Goal: Task Accomplishment & Management: Manage account settings

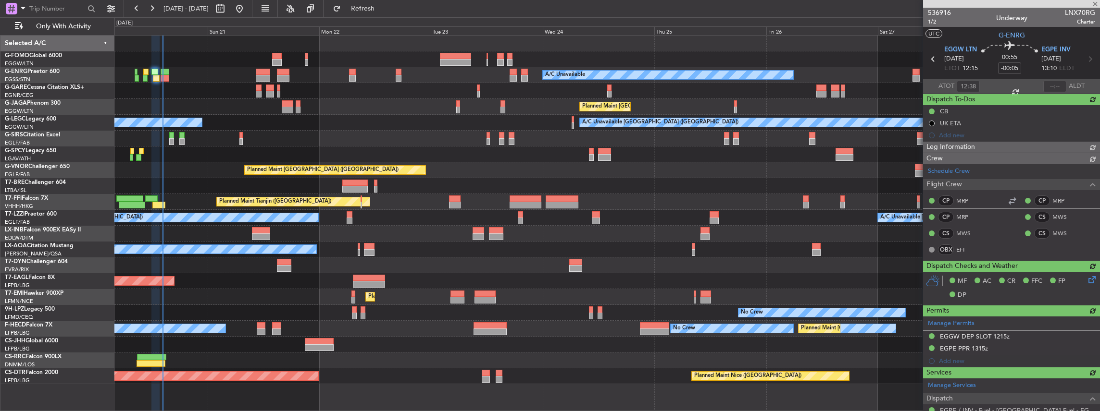
type input "13:36"
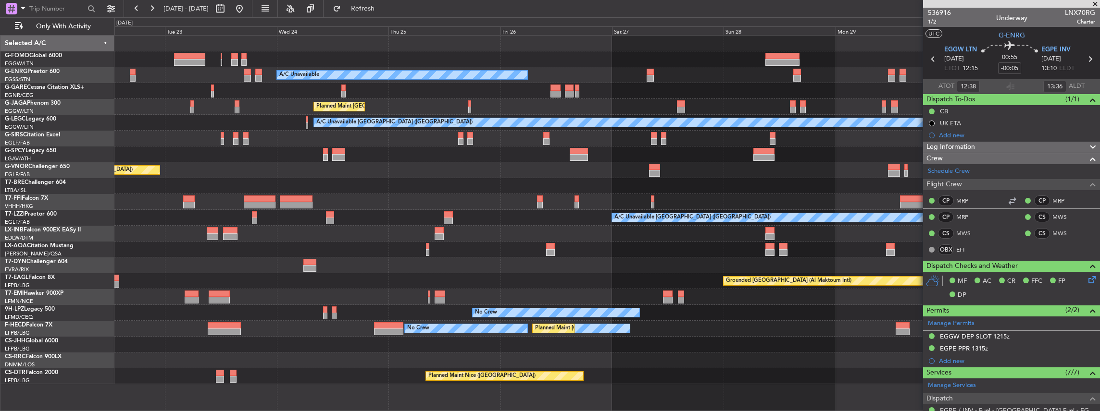
click at [407, 180] on div at bounding box center [606, 234] width 985 height 16
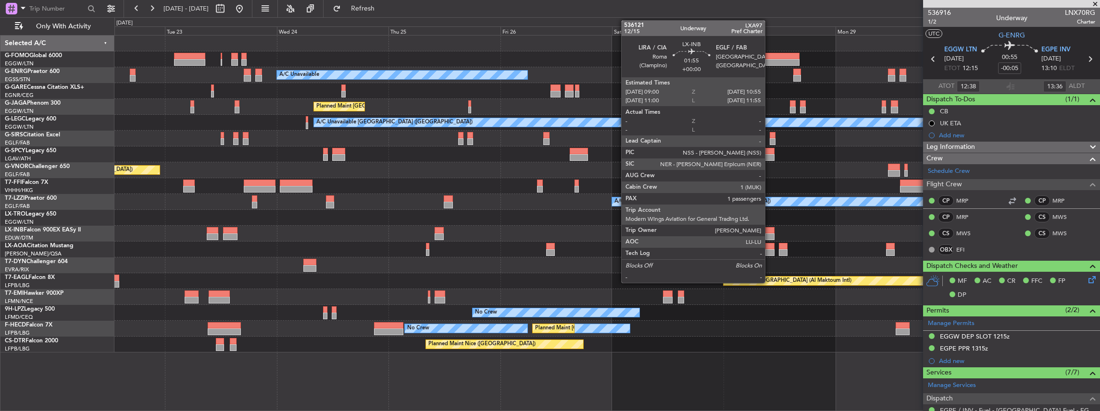
click at [407, 180] on div at bounding box center [769, 230] width 9 height 7
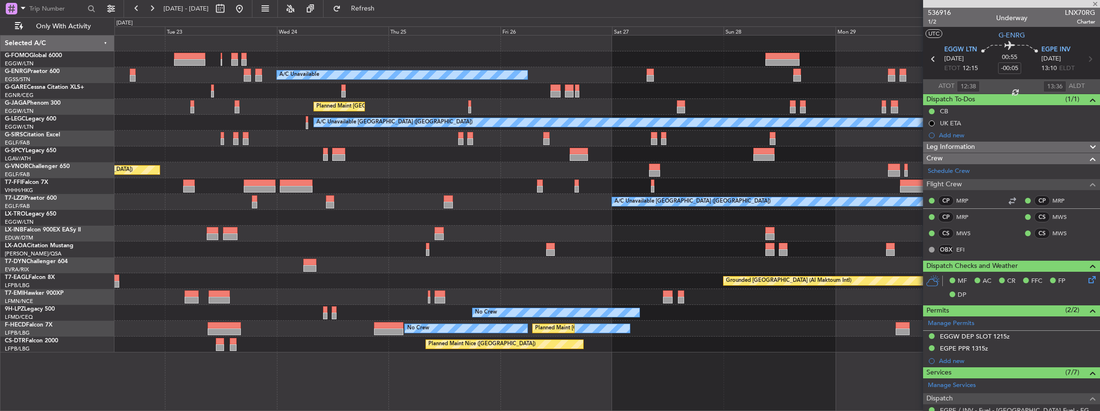
type input "1"
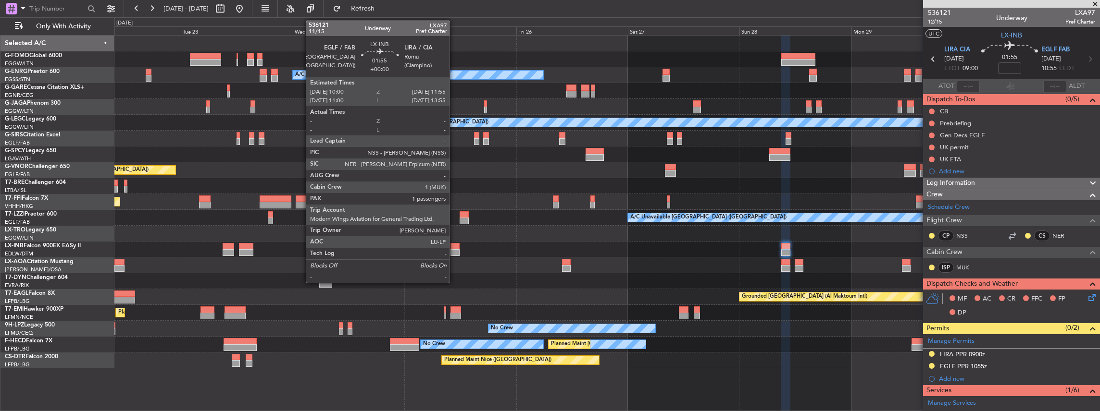
click at [407, 180] on div at bounding box center [454, 252] width 9 height 7
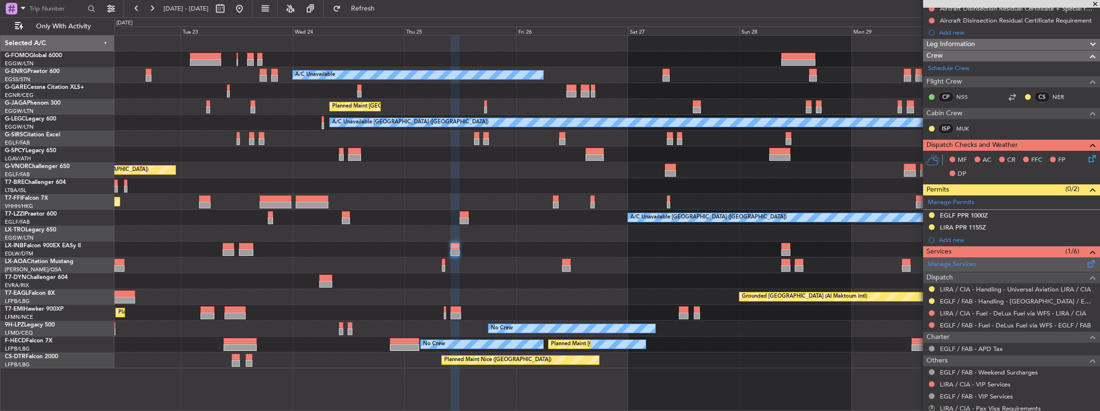
scroll to position [192, 0]
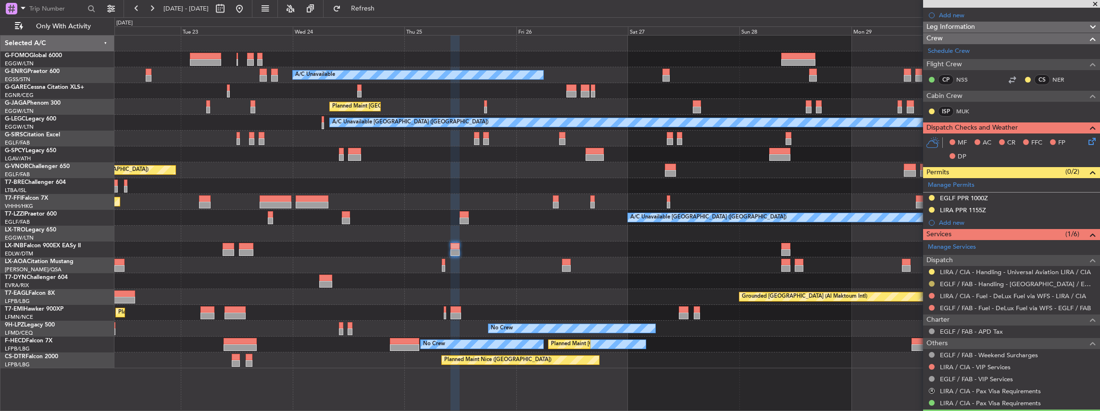
click at [407, 180] on button at bounding box center [932, 284] width 6 height 6
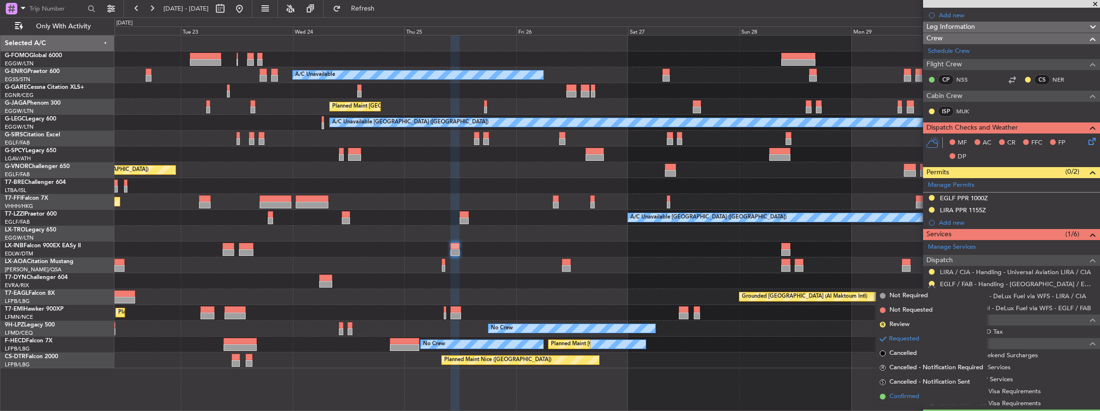
click at [407, 180] on span "Confirmed" at bounding box center [904, 397] width 30 height 10
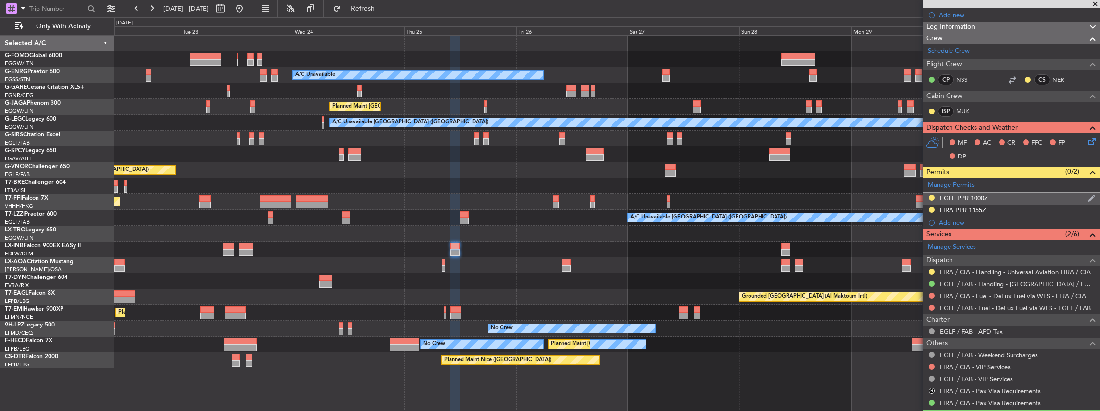
click at [407, 180] on div "EGLF PPR 1000Z" at bounding box center [1011, 199] width 177 height 12
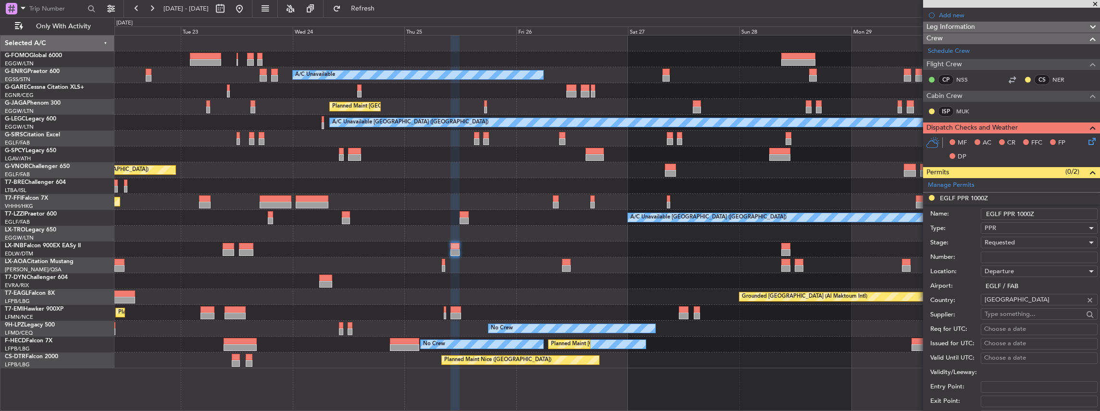
click at [407, 180] on div "Requested" at bounding box center [1035, 243] width 102 height 14
click at [407, 180] on span "Received OK" at bounding box center [1037, 315] width 104 height 14
click at [407, 180] on input "Number:" at bounding box center [1039, 258] width 117 height 12
paste input "375967"
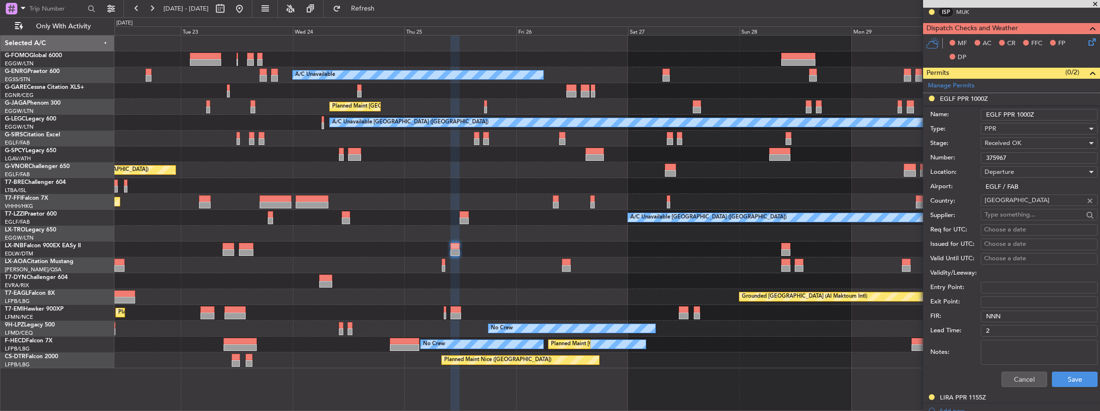
scroll to position [385, 0]
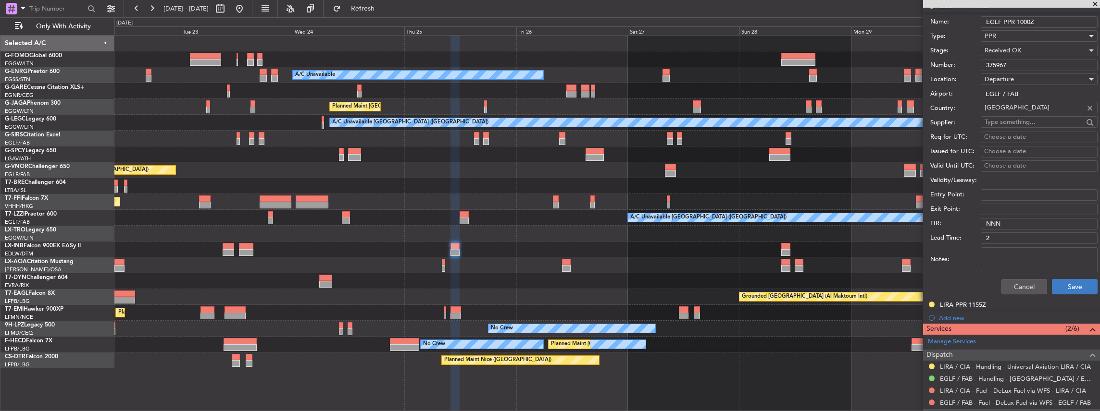
type input "375967"
click at [407, 180] on button "Save" at bounding box center [1075, 286] width 46 height 15
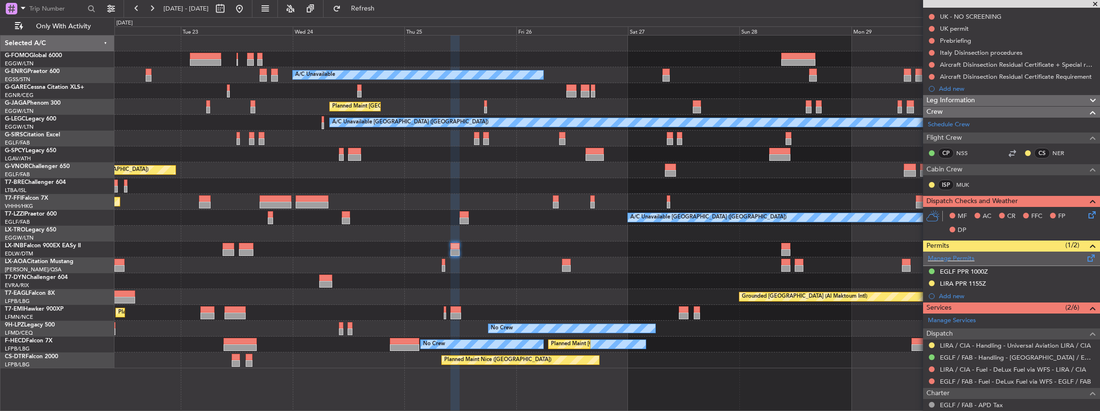
scroll to position [128, 0]
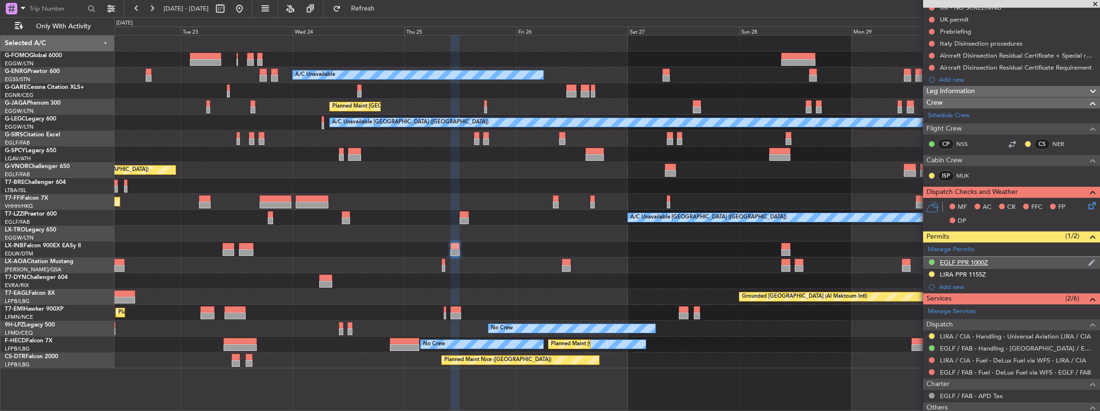
click at [407, 180] on div "EGLF PPR 1000Z" at bounding box center [1011, 263] width 177 height 12
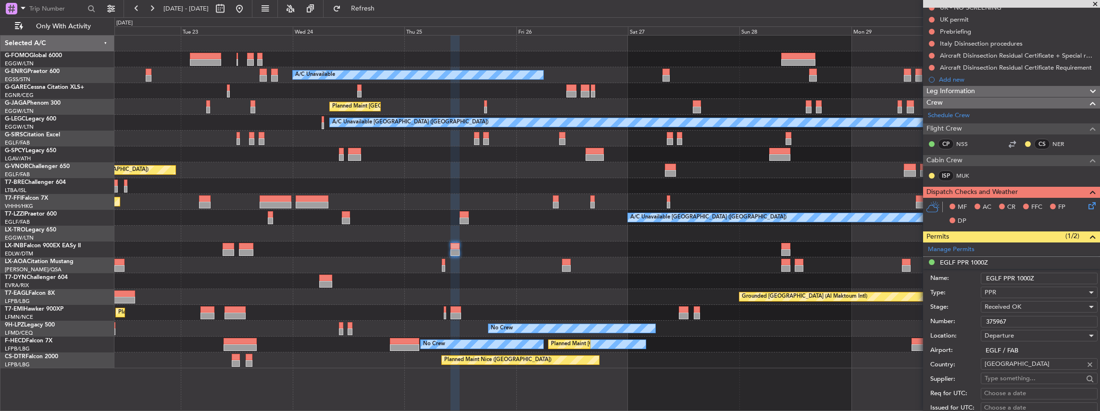
click at [407, 180] on li "EGLF PPR 1000Z Name: EGLF PPR 1000Z Type: PPR Stage: Received OK Number: 375967…" at bounding box center [1011, 406] width 177 height 299
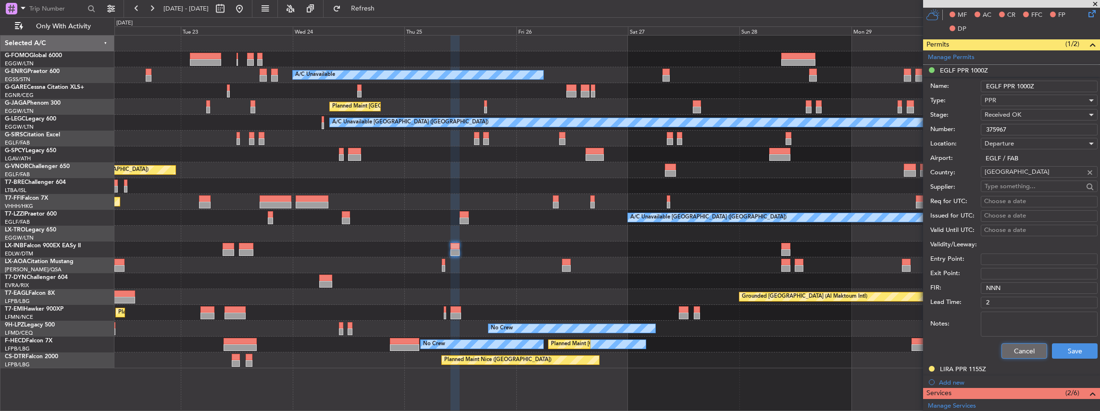
click at [407, 180] on button "Cancel" at bounding box center [1024, 351] width 46 height 15
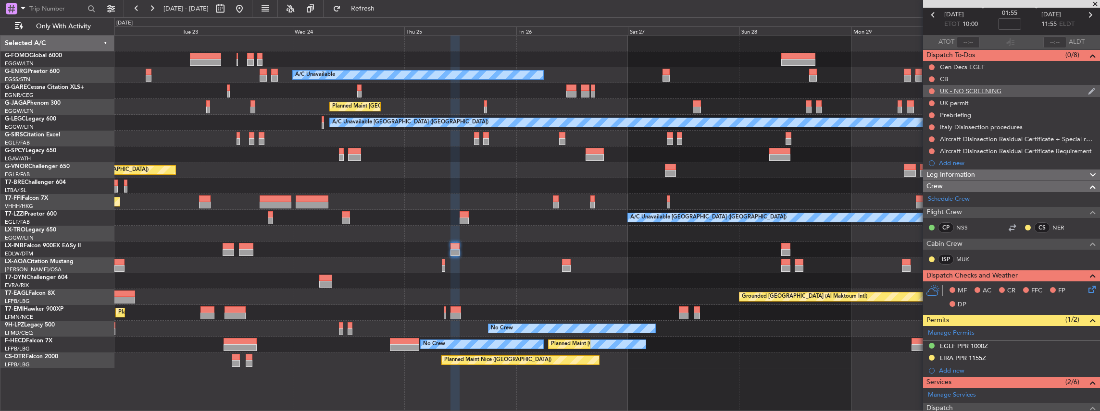
scroll to position [0, 0]
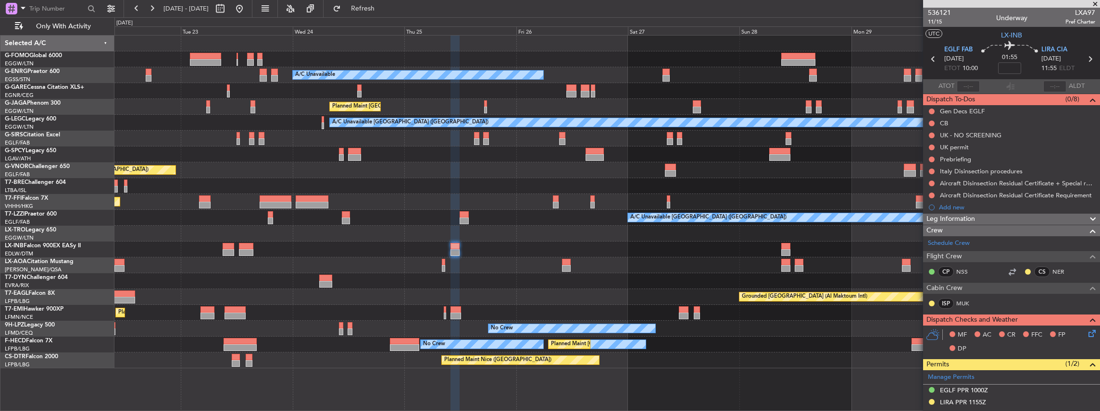
click at [407, 57] on icon at bounding box center [1089, 59] width 12 height 12
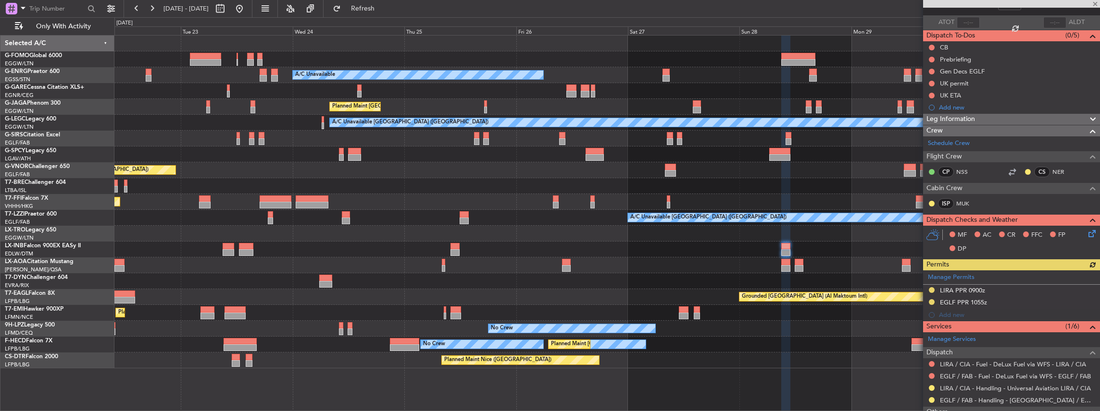
scroll to position [160, 0]
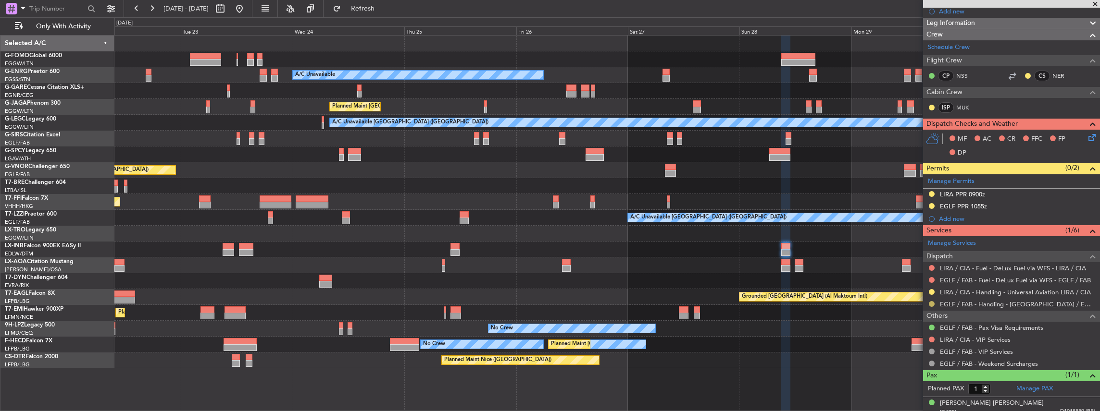
click at [407, 180] on button at bounding box center [932, 304] width 6 height 6
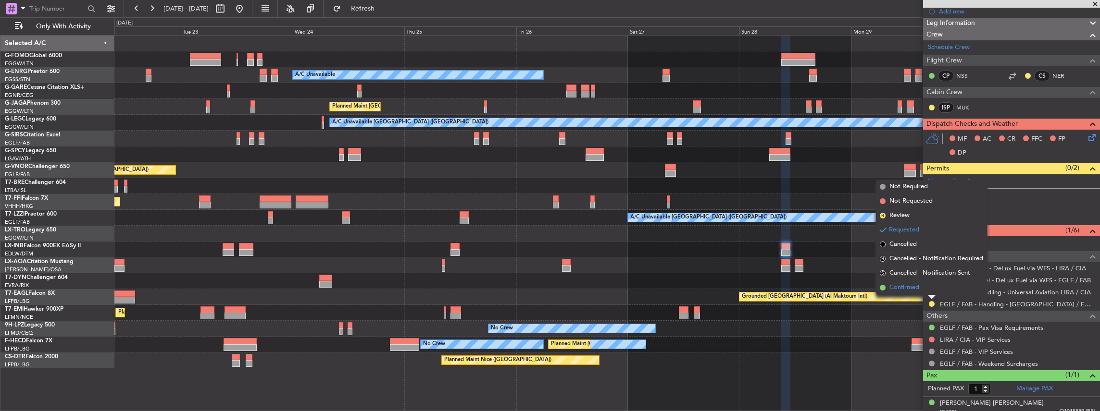
click at [407, 180] on span "Confirmed" at bounding box center [904, 288] width 30 height 10
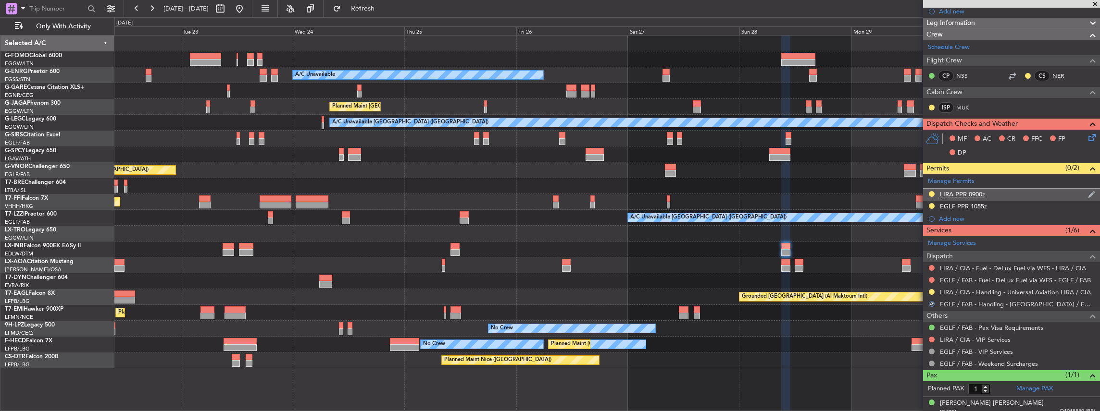
click at [407, 180] on div "EGLF PPR 1055z" at bounding box center [1011, 207] width 177 height 12
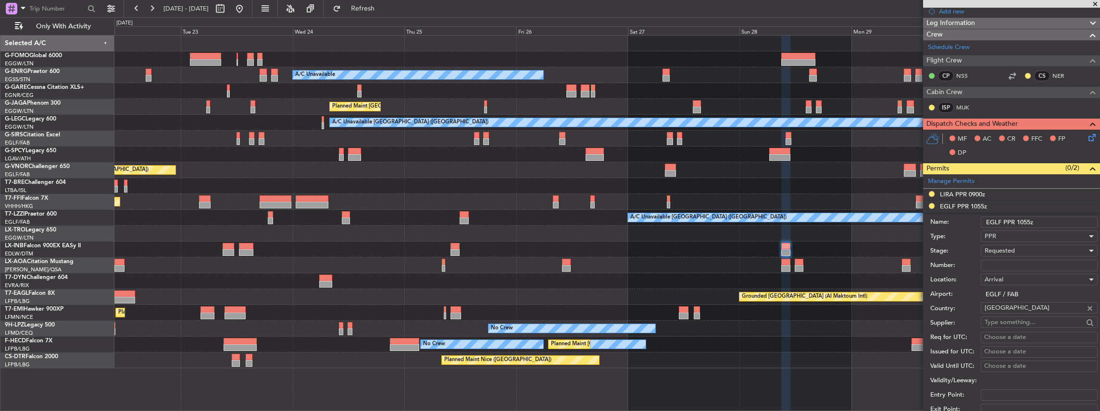
click at [407, 180] on div "Requested" at bounding box center [1035, 251] width 102 height 14
click at [407, 180] on span "Received OK" at bounding box center [1037, 323] width 104 height 14
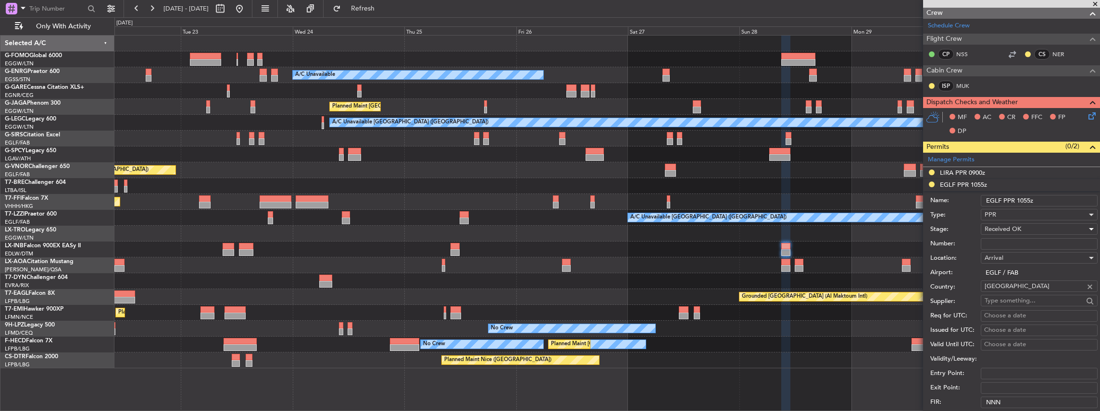
scroll to position [192, 0]
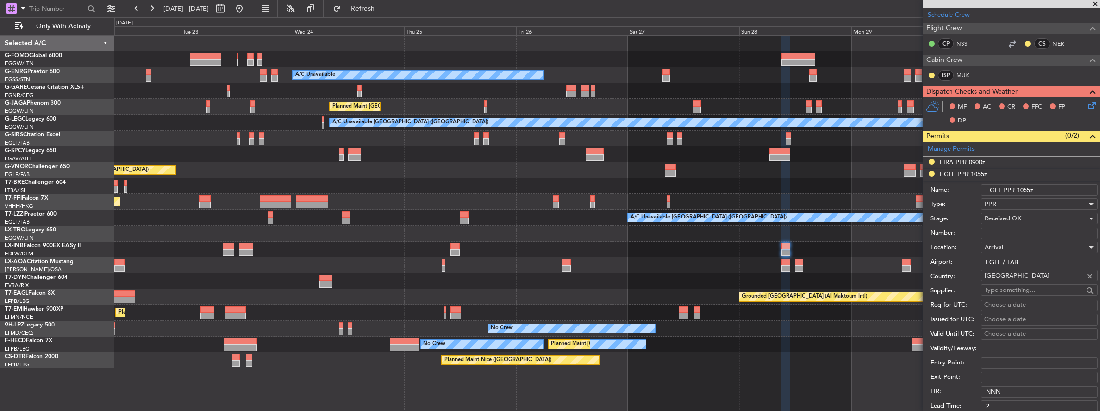
click at [407, 180] on input "Number:" at bounding box center [1039, 234] width 117 height 12
paste input "375970"
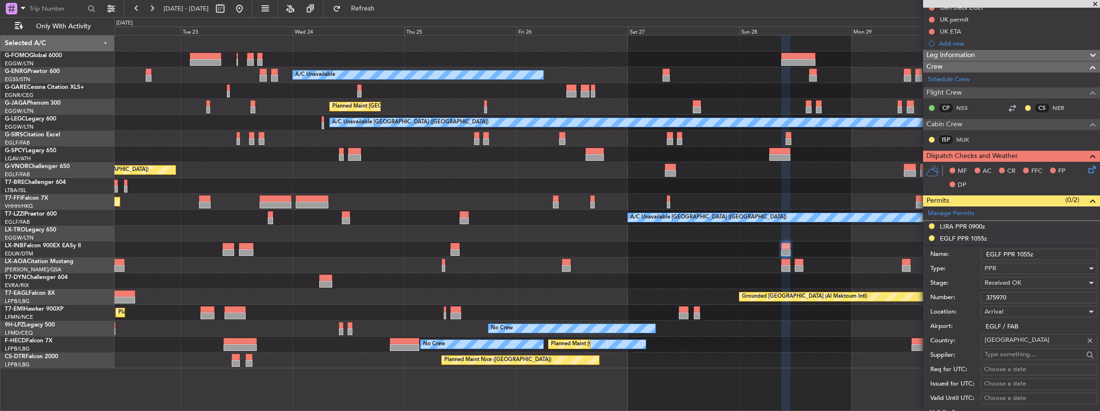
scroll to position [320, 0]
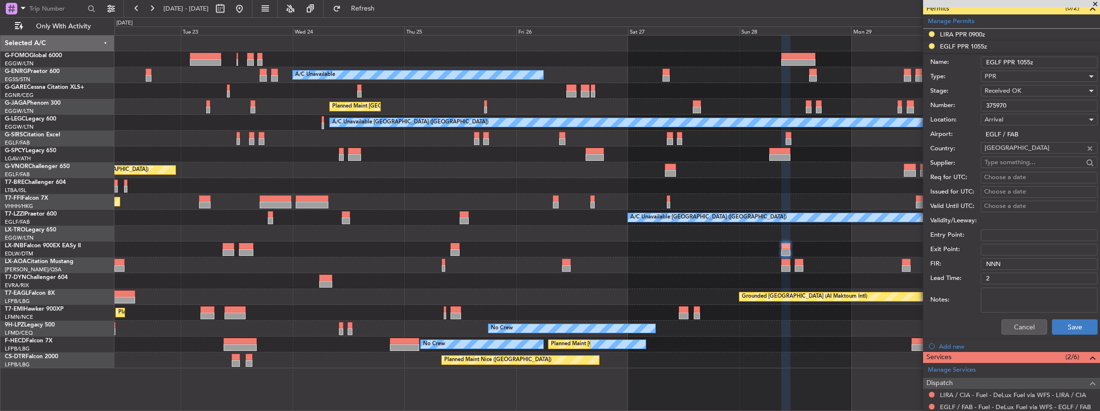
type input "375970"
click at [407, 180] on button "Save" at bounding box center [1075, 327] width 46 height 15
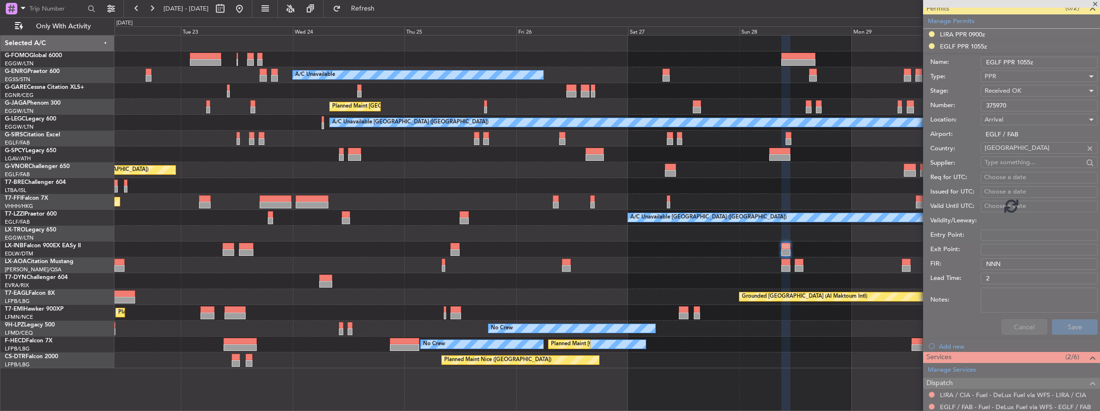
scroll to position [165, 0]
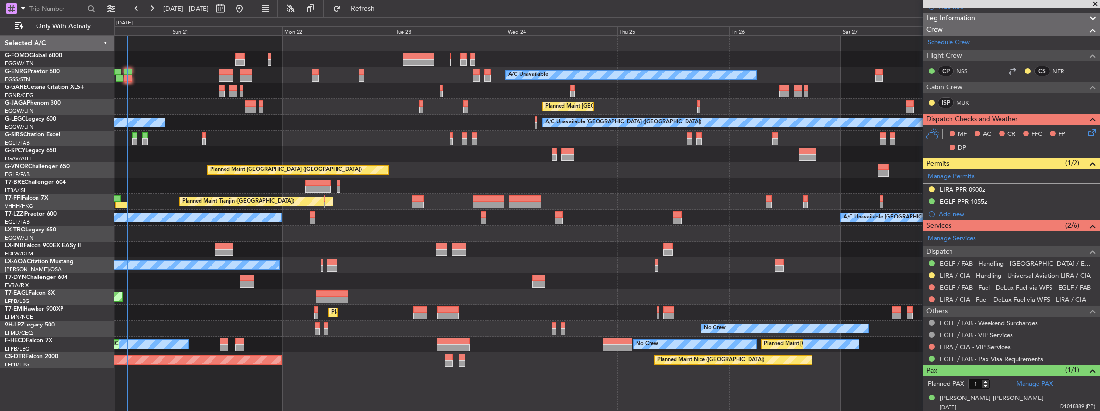
click at [407, 180] on div "A/C Unavailable Planned Maint [GEOGRAPHIC_DATA] ([GEOGRAPHIC_DATA]) A/C Unavail…" at bounding box center [606, 202] width 985 height 333
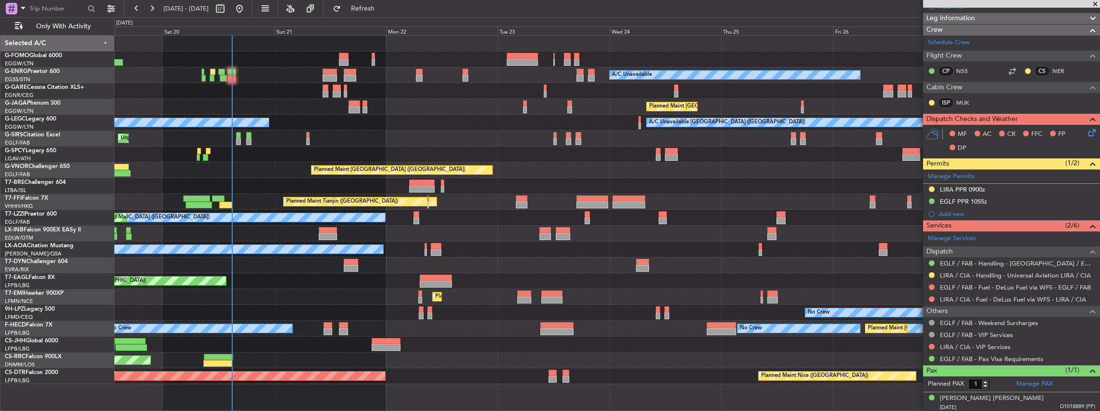
click at [286, 180] on div "A/C Unavailable Planned Maint [GEOGRAPHIC_DATA] ([GEOGRAPHIC_DATA]) A/C Unavail…" at bounding box center [606, 210] width 985 height 349
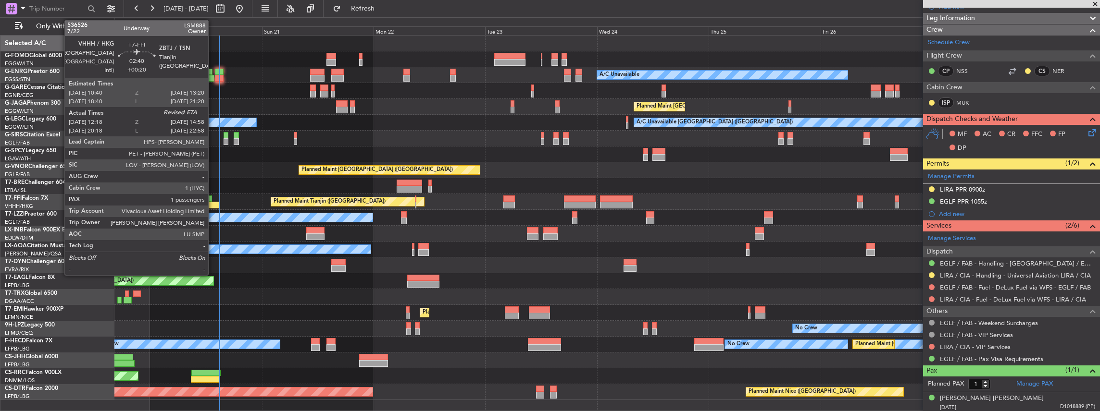
click at [213, 180] on div at bounding box center [213, 205] width 12 height 7
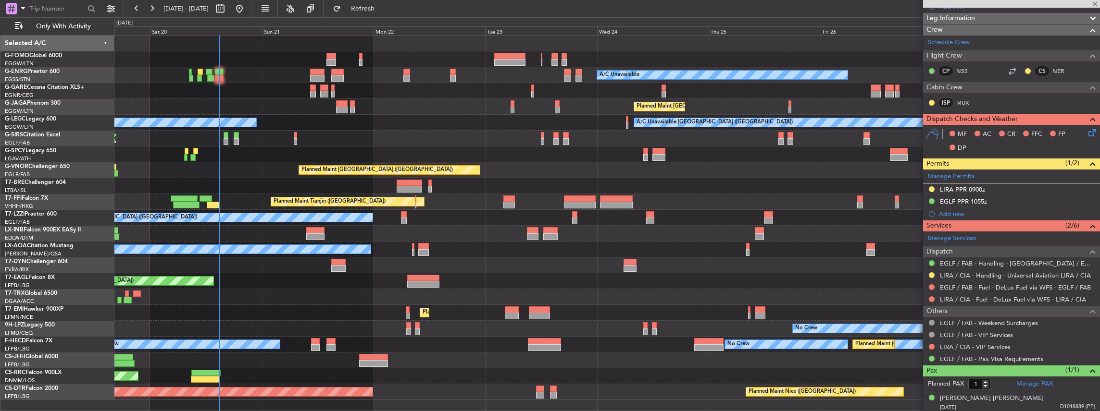
type input "+00:20"
type input "12:18"
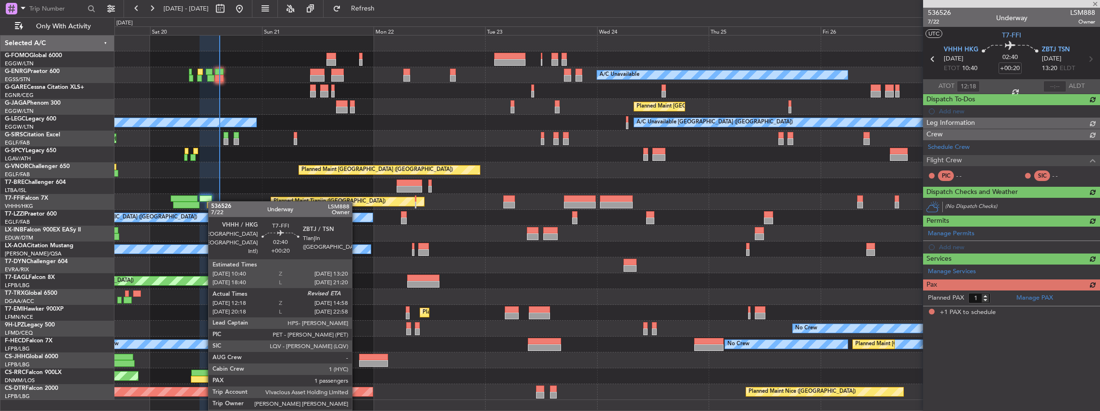
scroll to position [0, 0]
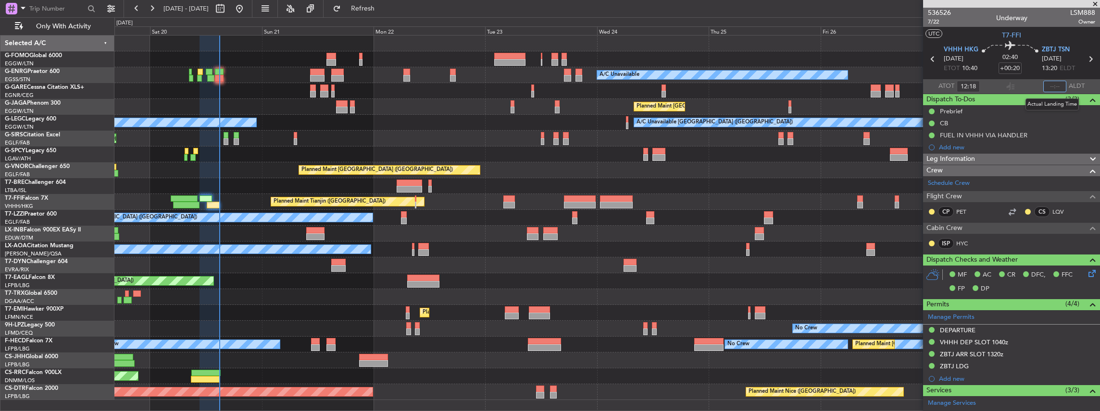
click at [407, 83] on input "text" at bounding box center [1054, 87] width 23 height 12
click at [407, 84] on section "ATOT 12:18 1453 ALDT" at bounding box center [1011, 86] width 177 height 14
type input "14:53"
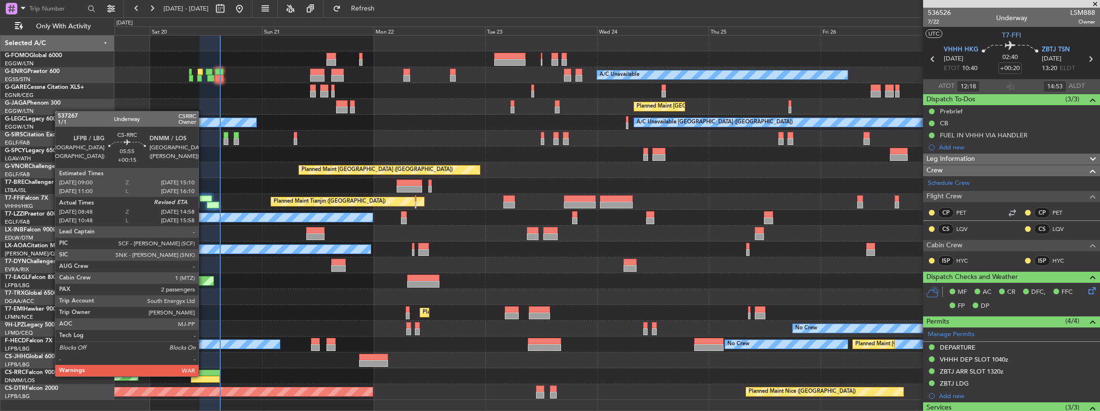
click at [203, 180] on div at bounding box center [205, 379] width 29 height 7
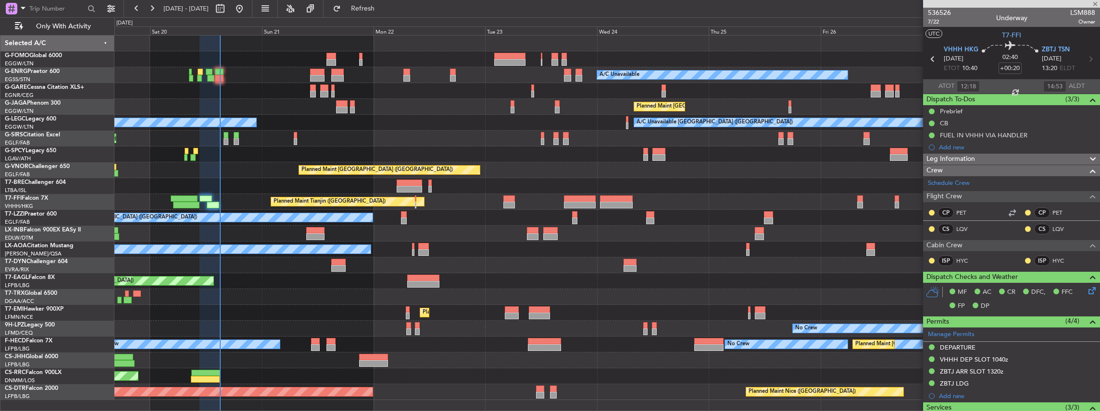
type input "+00:15"
type input "08:58"
type input "2"
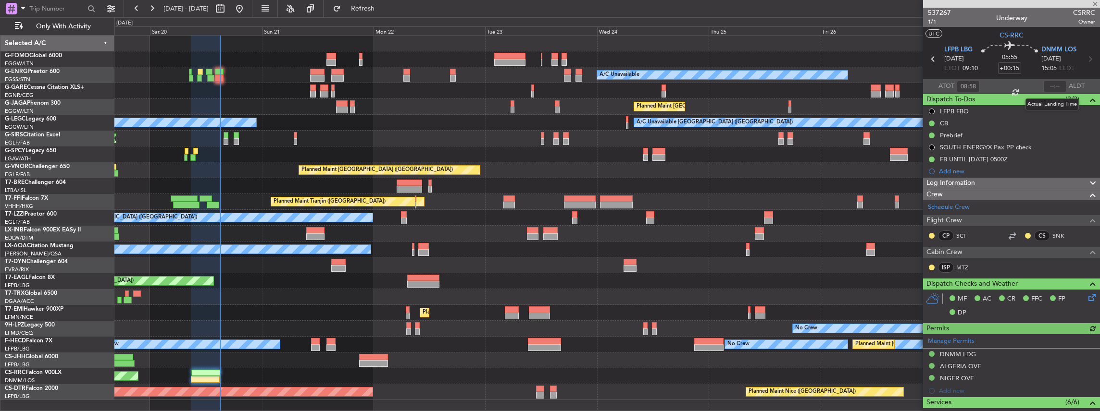
click at [407, 87] on div at bounding box center [1054, 87] width 23 height 12
click at [407, 87] on input "text" at bounding box center [1054, 87] width 23 height 12
type input "14:58"
click at [385, 4] on button "Refresh" at bounding box center [357, 8] width 58 height 15
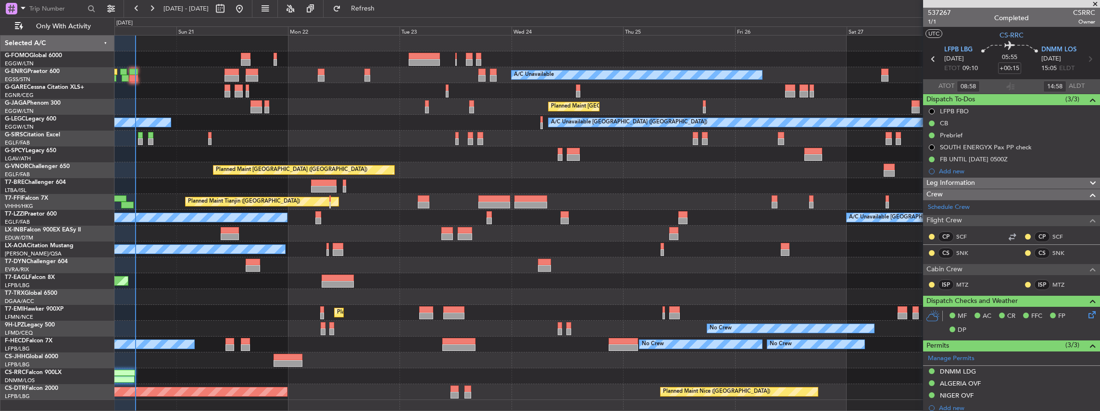
click at [339, 180] on div "A/C Unavailable Planned Maint [GEOGRAPHIC_DATA] ([GEOGRAPHIC_DATA]) A/C Unavail…" at bounding box center [606, 218] width 985 height 365
